Goal: Information Seeking & Learning: Learn about a topic

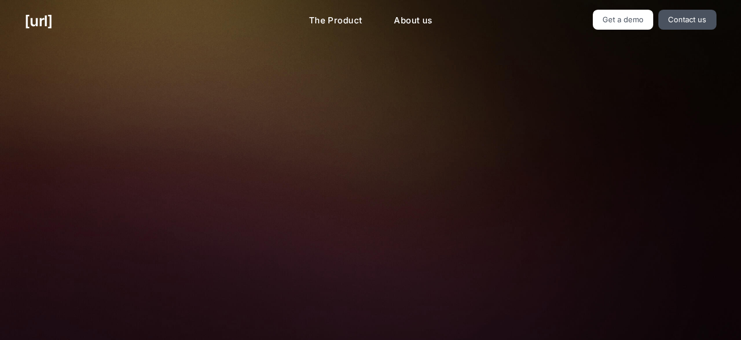
click at [630, 18] on link "Get a demo" at bounding box center [623, 20] width 61 height 20
click at [636, 27] on link "Get a demo" at bounding box center [623, 20] width 61 height 20
click at [417, 22] on link "About us" at bounding box center [413, 21] width 56 height 22
